Goal: Information Seeking & Learning: Learn about a topic

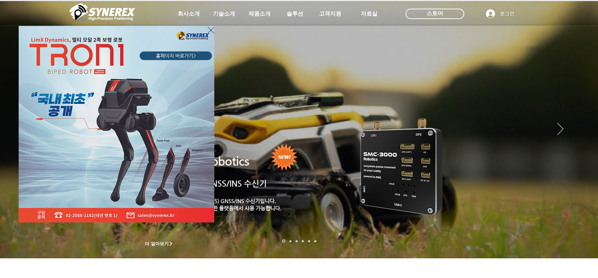
click at [211, 29] on icon "사이트로 돌아가기" at bounding box center [211, 30] width 7 height 9
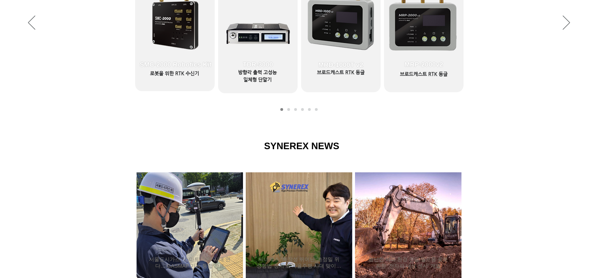
scroll to position [518, 0]
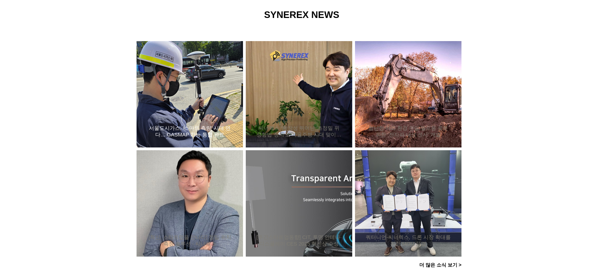
click at [196, 83] on div "서울도시가스, ‘스마트 측량’ 시대 연다… GASMAP 기능 통합 완료" at bounding box center [190, 94] width 88 height 90
click at [187, 104] on div "서울도시가스, ‘스마트 측량’ 시대 연다… GASMAP 기능 통합 완료" at bounding box center [190, 94] width 88 height 90
click at [188, 105] on div "서울도시가스, ‘스마트 측량’ 시대 연다… GASMAP 기능 통합 완료" at bounding box center [190, 94] width 88 height 90
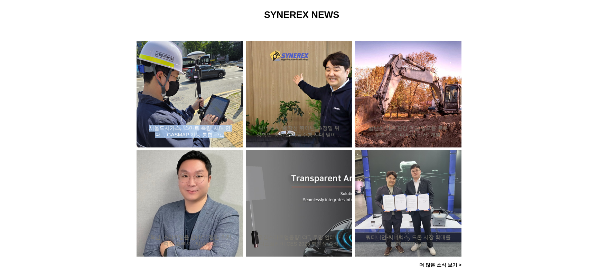
click at [188, 105] on div "서울도시가스, ‘스마트 측량’ 시대 연다… GASMAP 기능 통합 완료" at bounding box center [190, 94] width 88 height 90
click at [196, 134] on h2 "서울도시가스, ‘스마트 측량’ 시대 연다… GASMAP 기능 통합 완료" at bounding box center [190, 131] width 86 height 13
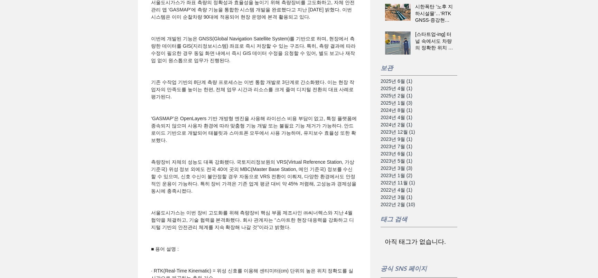
scroll to position [553, 0]
